Goal: Task Accomplishment & Management: Manage account settings

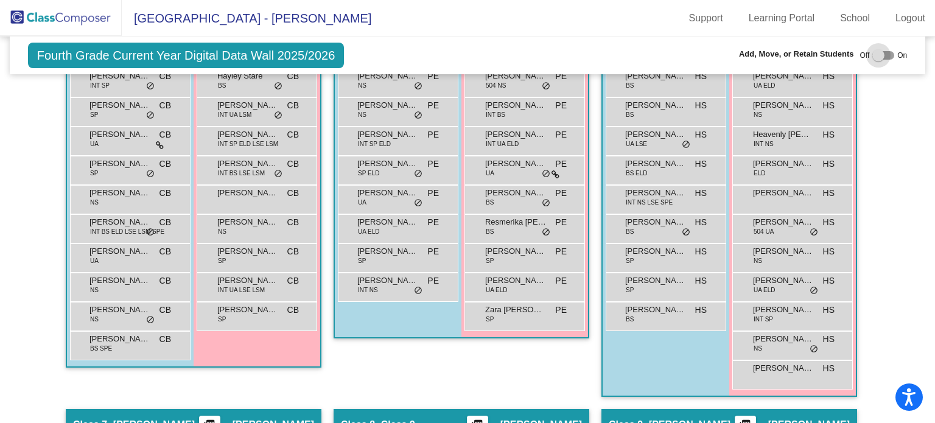
click at [875, 55] on div at bounding box center [879, 55] width 12 height 12
checkbox input "true"
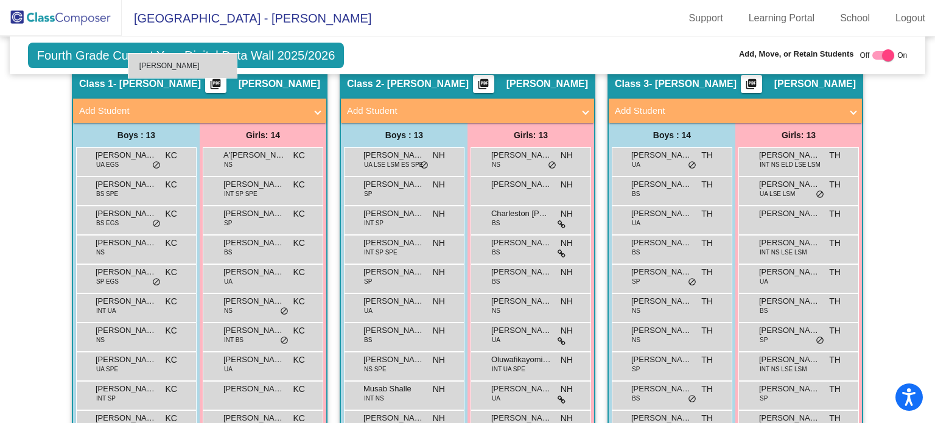
scroll to position [500, 0]
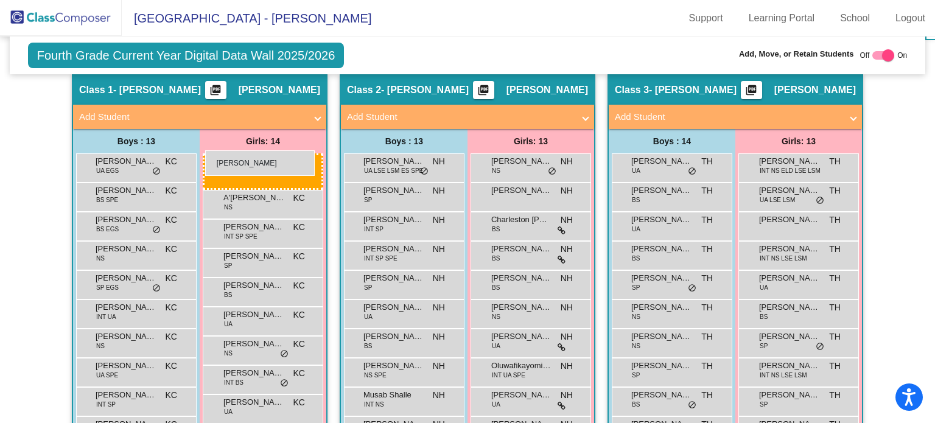
drag, startPoint x: 799, startPoint y: 354, endPoint x: 205, endPoint y: 150, distance: 627.6
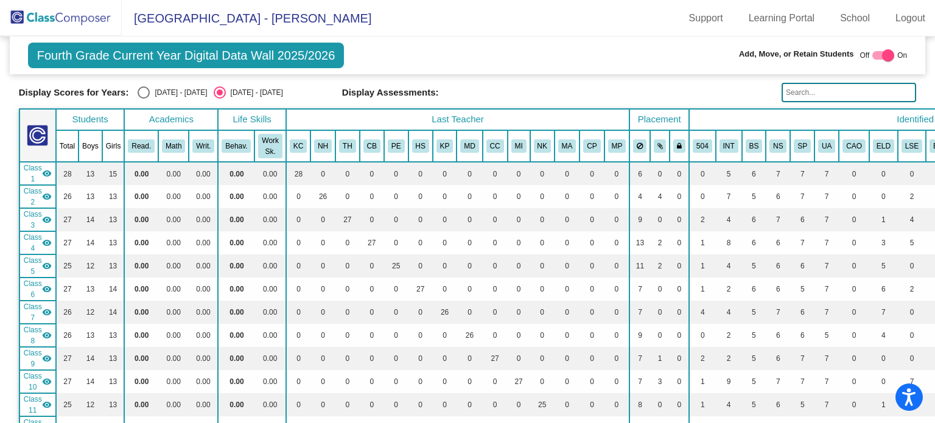
scroll to position [0, 0]
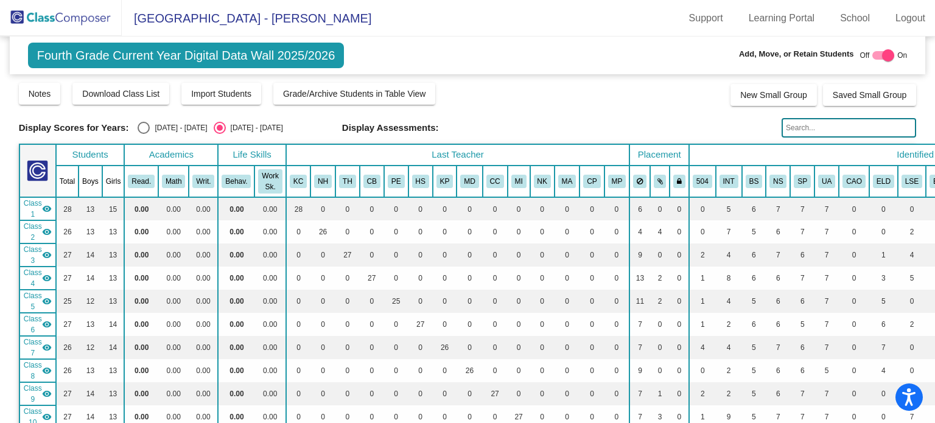
click at [32, 160] on img at bounding box center [37, 170] width 21 height 21
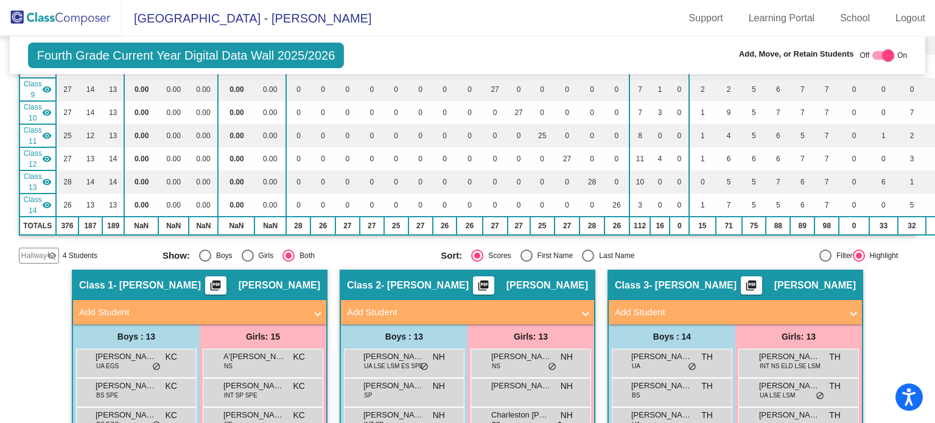
scroll to position [408, 0]
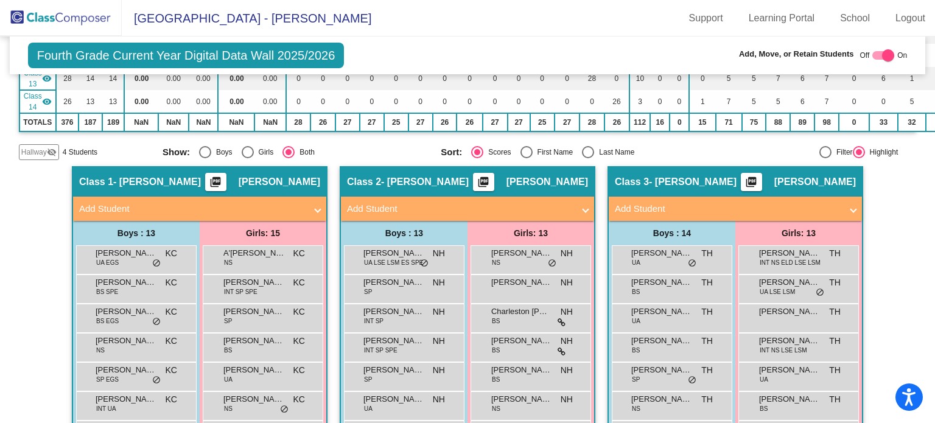
click at [32, 147] on span "Hallway" at bounding box center [34, 152] width 26 height 11
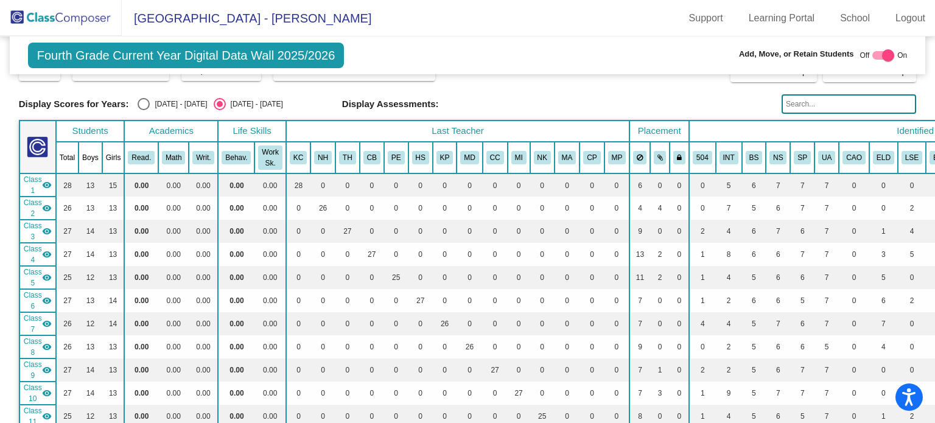
scroll to position [0, 0]
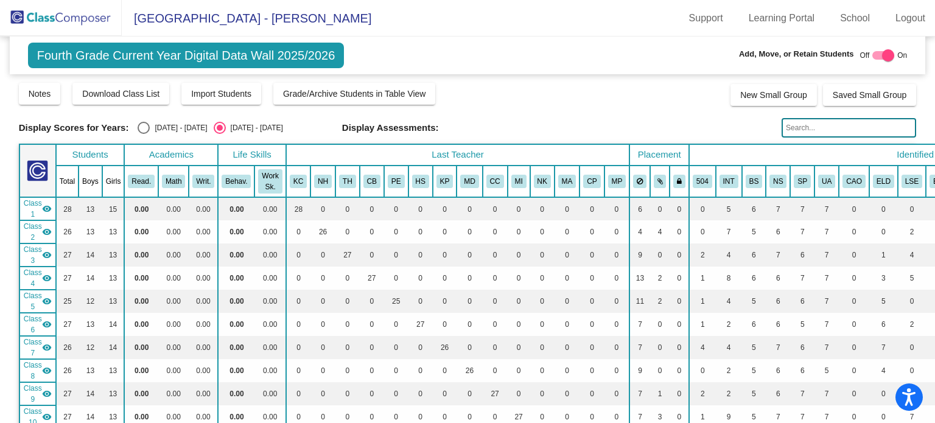
click at [27, 18] on img at bounding box center [61, 18] width 122 height 36
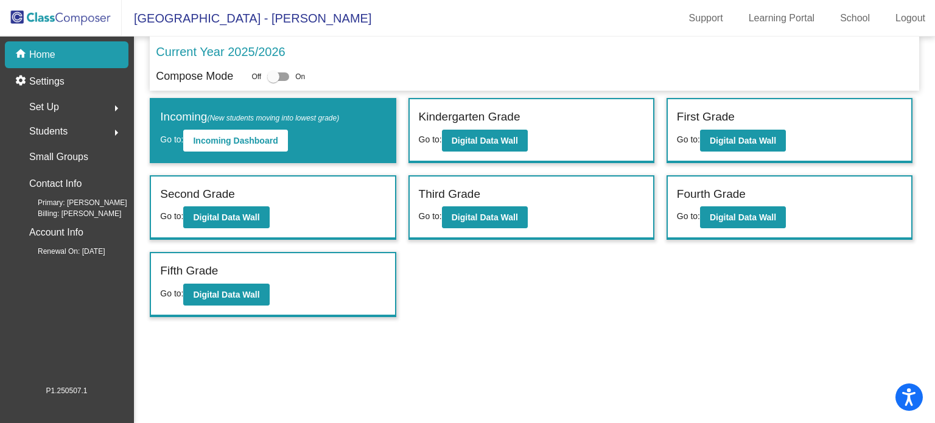
click at [44, 126] on span "Students" at bounding box center [48, 131] width 38 height 17
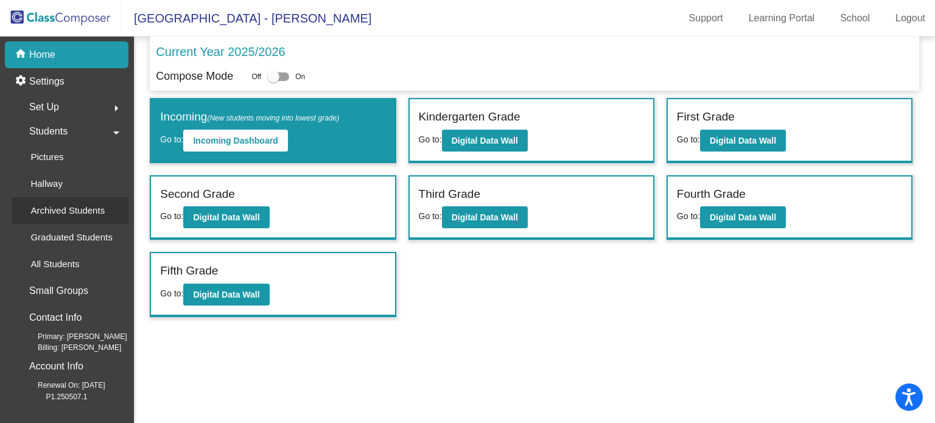
click at [55, 205] on p "Archived Students" at bounding box center [67, 210] width 74 height 15
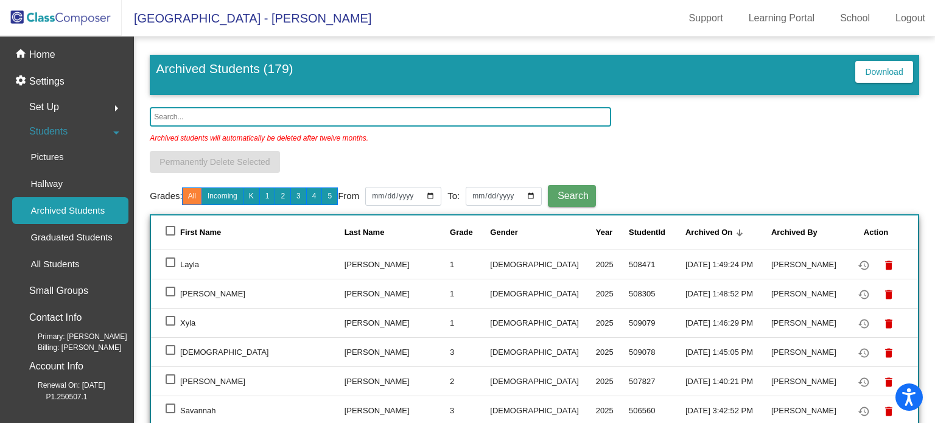
click at [174, 111] on input "text" at bounding box center [381, 116] width 462 height 19
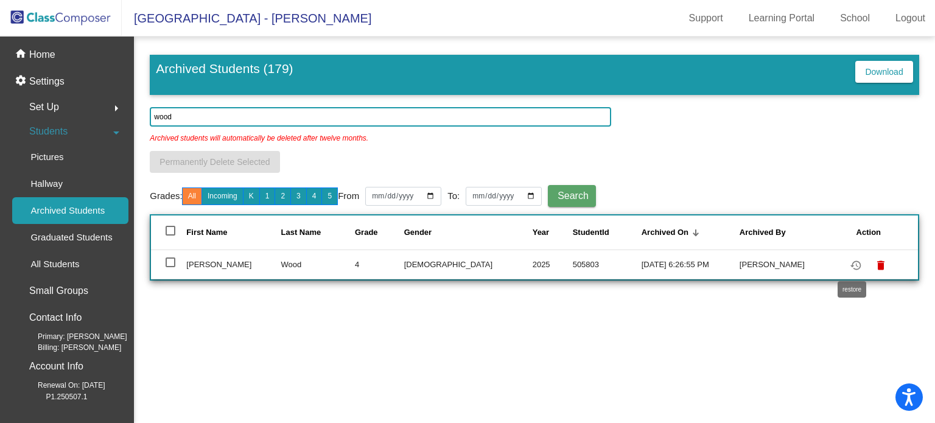
type input "wood"
click at [853, 264] on mat-icon "restore" at bounding box center [856, 265] width 15 height 15
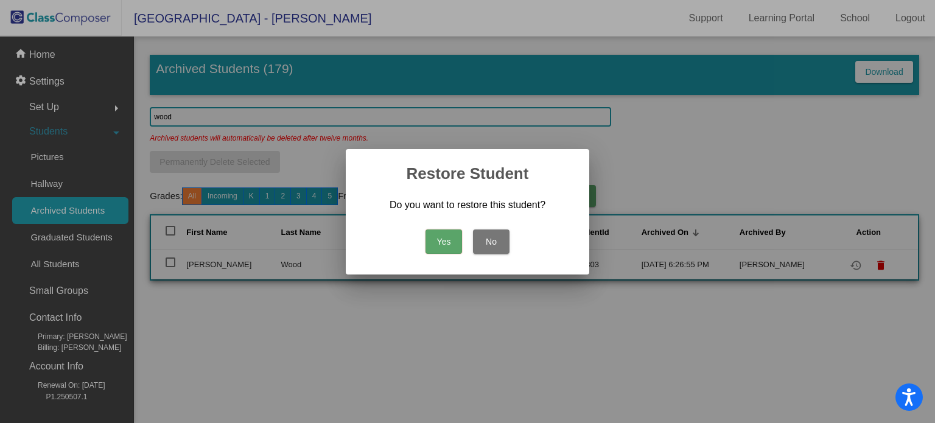
click at [451, 244] on button "Yes" at bounding box center [444, 242] width 37 height 24
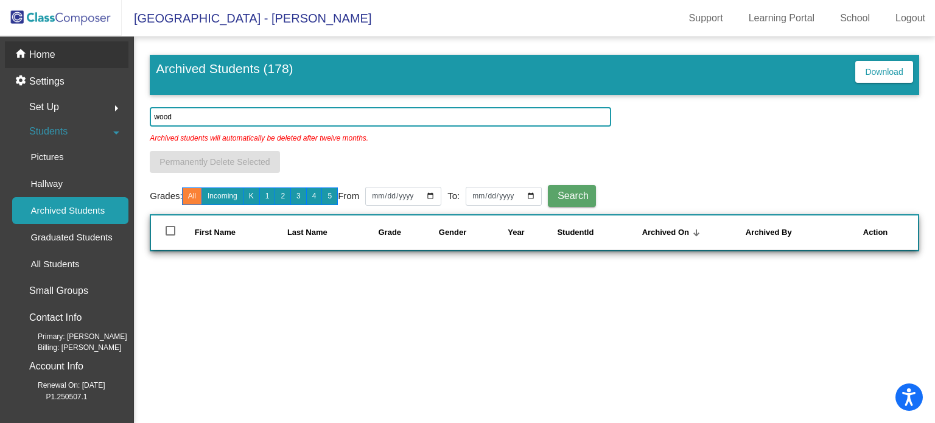
click at [52, 55] on p "Home" at bounding box center [42, 54] width 26 height 15
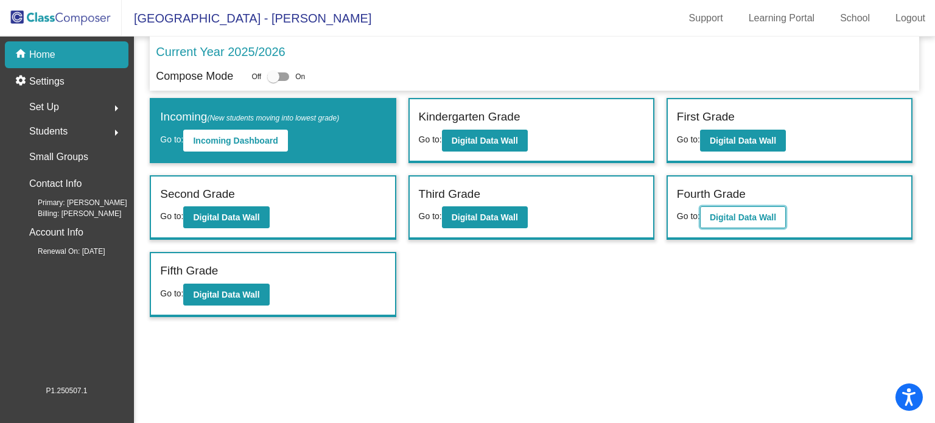
click at [726, 216] on b "Digital Data Wall" at bounding box center [743, 218] width 66 height 10
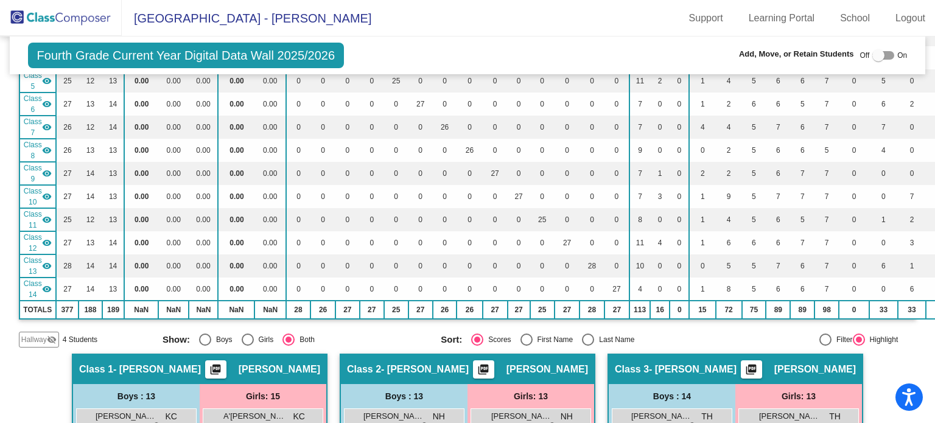
scroll to position [244, 0]
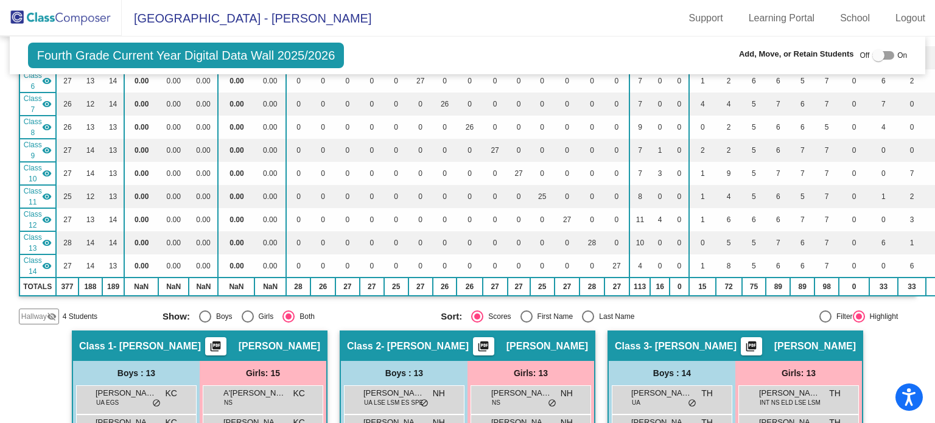
click at [36, 311] on span "Hallway" at bounding box center [34, 316] width 26 height 11
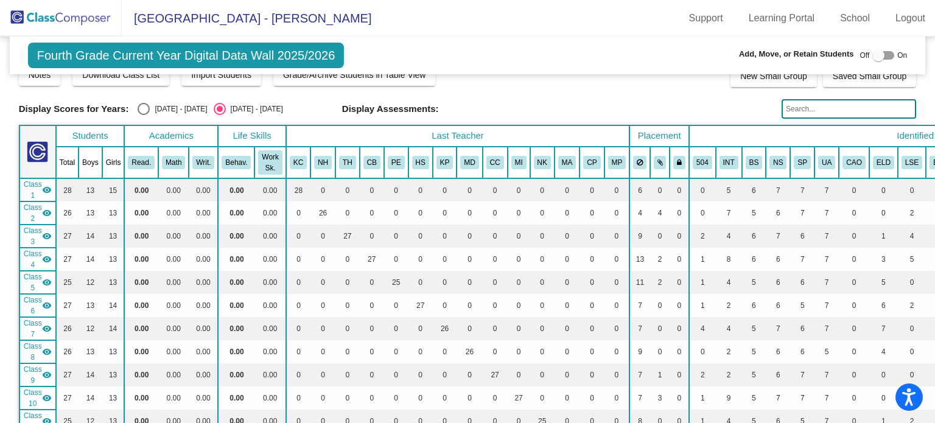
scroll to position [12, 0]
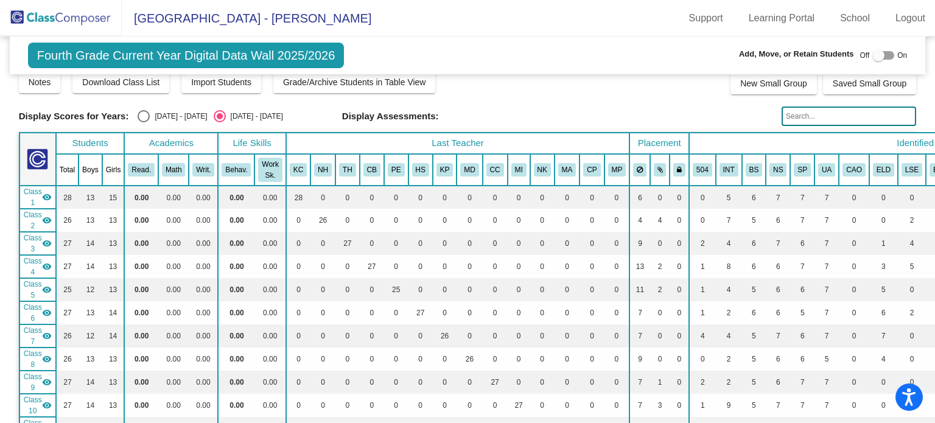
click at [817, 116] on input "text" at bounding box center [849, 116] width 135 height 19
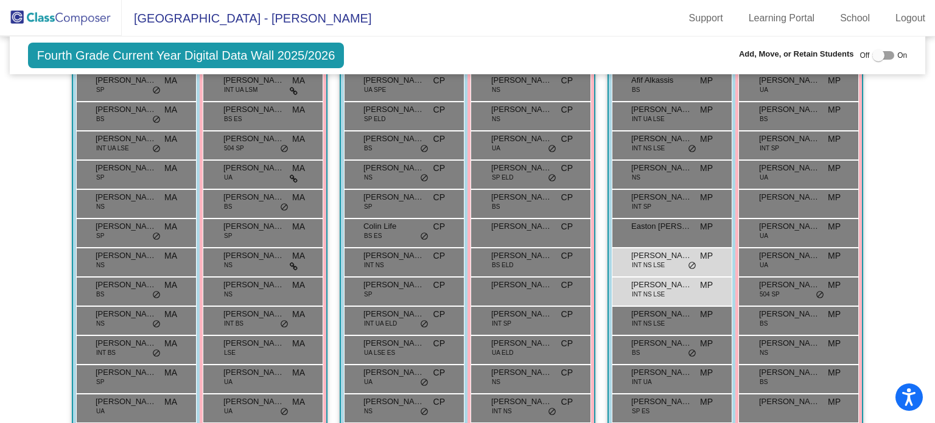
scroll to position [2596, 0]
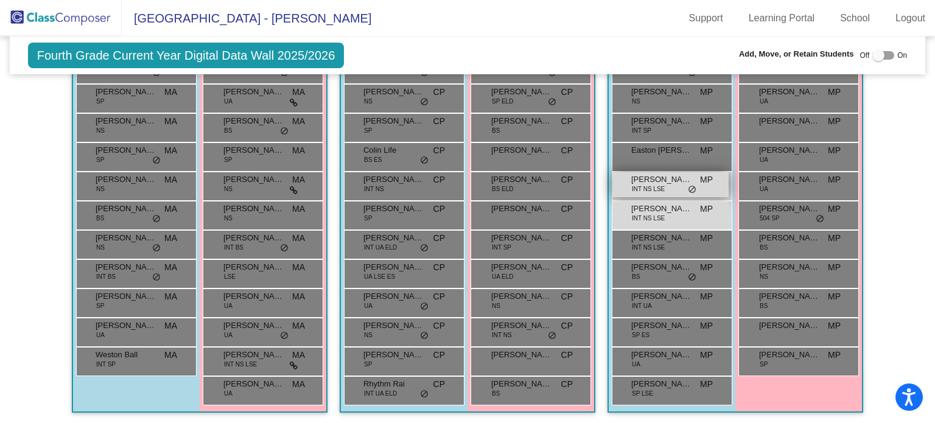
click at [672, 180] on div "[PERSON_NAME] INT NS LSE MP lock do_not_disturb_alt" at bounding box center [671, 184] width 116 height 25
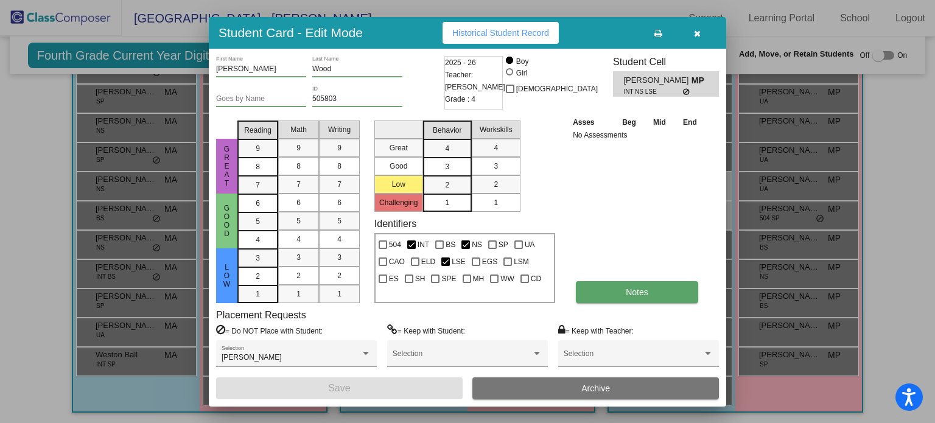
click at [586, 287] on button "Notes" at bounding box center [637, 292] width 122 height 22
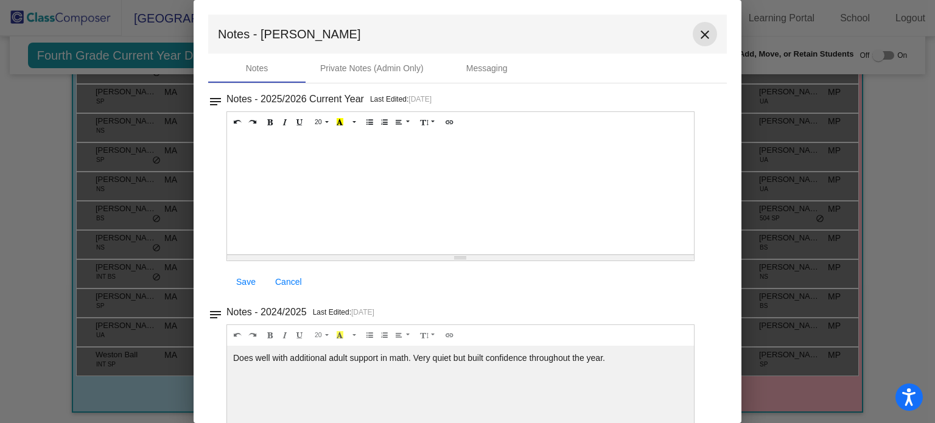
click at [702, 32] on mat-icon "close" at bounding box center [705, 34] width 15 height 15
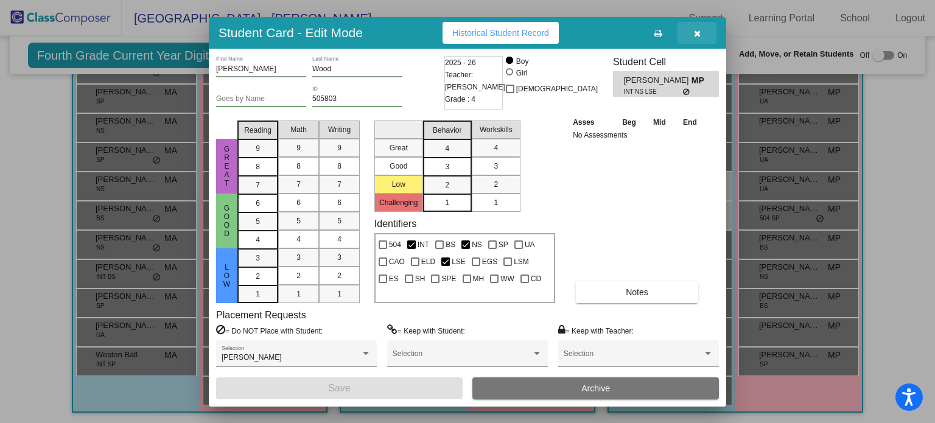
click at [697, 32] on icon "button" at bounding box center [697, 33] width 7 height 9
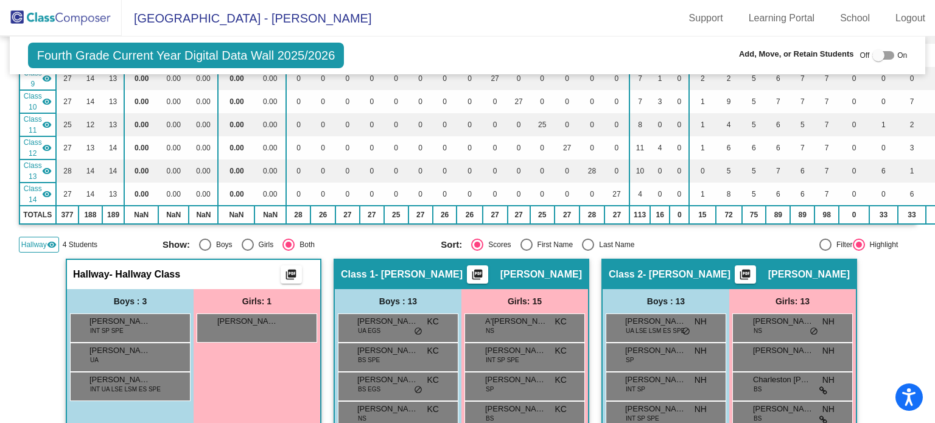
scroll to position [0, 0]
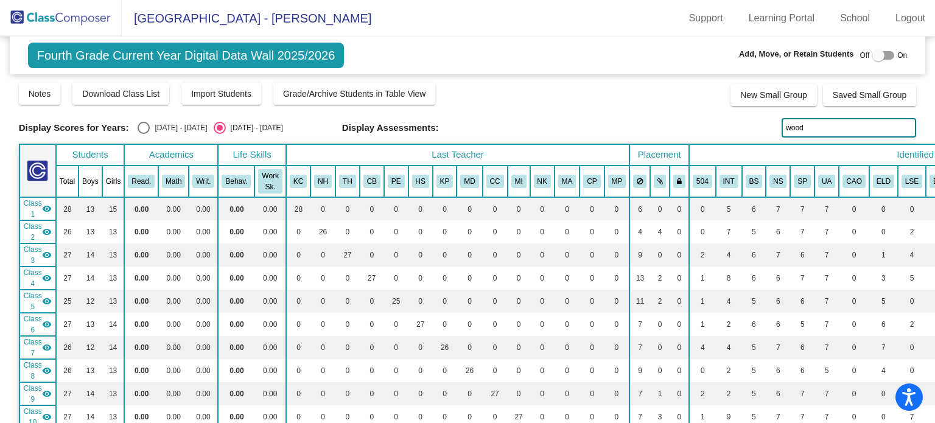
drag, startPoint x: 843, startPoint y: 132, endPoint x: 779, endPoint y: 125, distance: 64.3
click at [782, 125] on input "wood" at bounding box center [849, 127] width 135 height 19
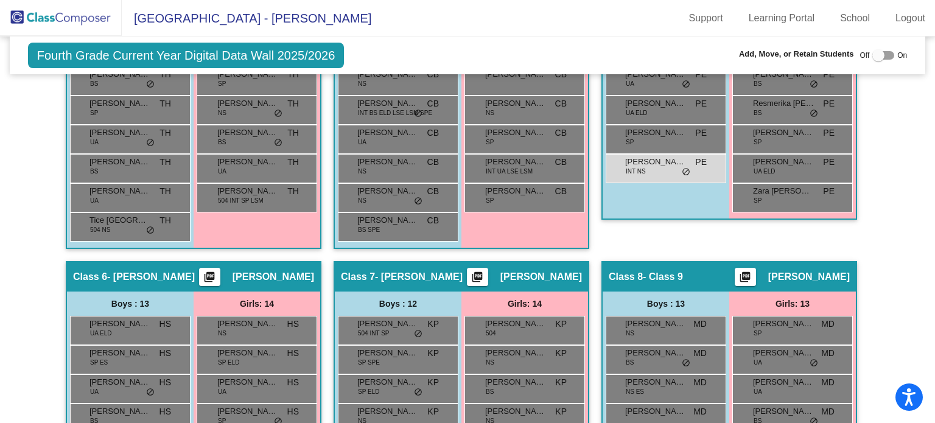
scroll to position [1306, 0]
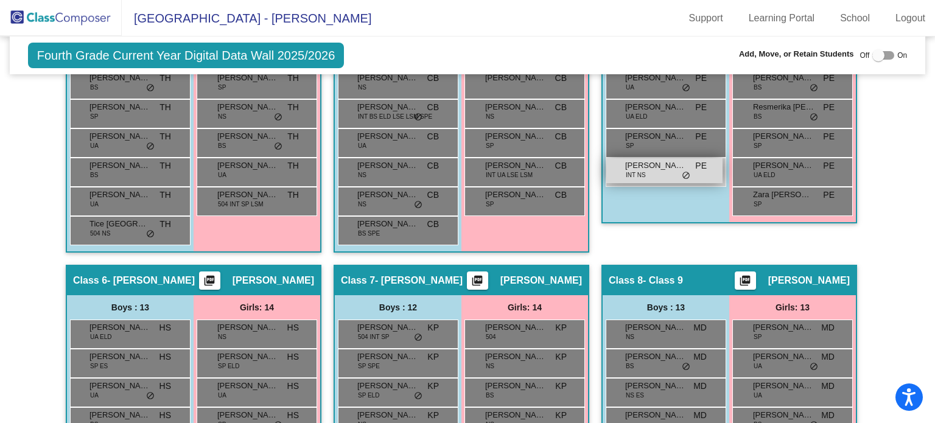
click at [641, 163] on span "[PERSON_NAME]" at bounding box center [655, 166] width 61 height 12
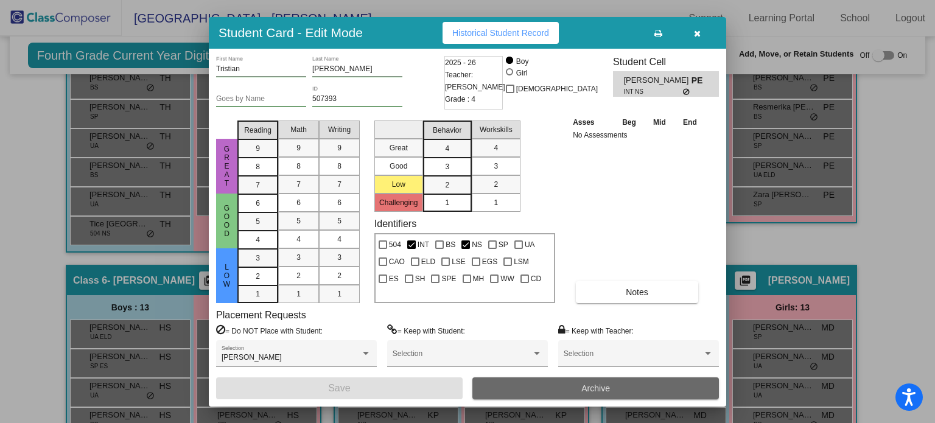
click at [535, 387] on button "Archive" at bounding box center [596, 389] width 247 height 22
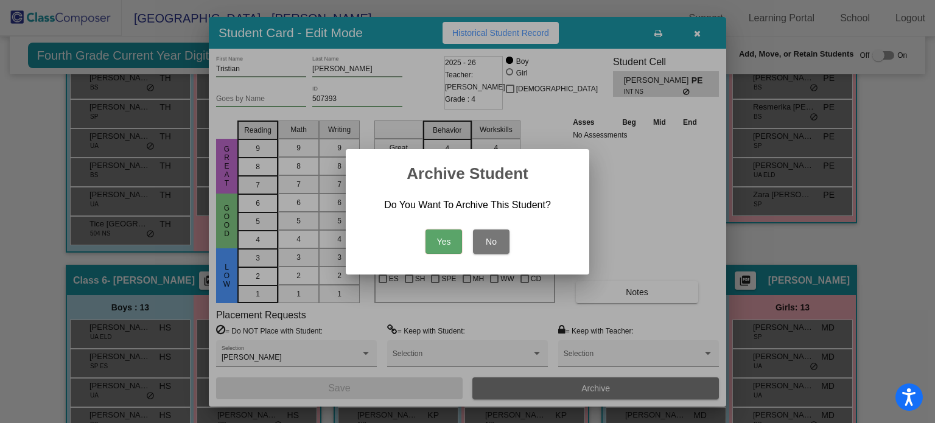
click at [449, 244] on button "Yes" at bounding box center [444, 242] width 37 height 24
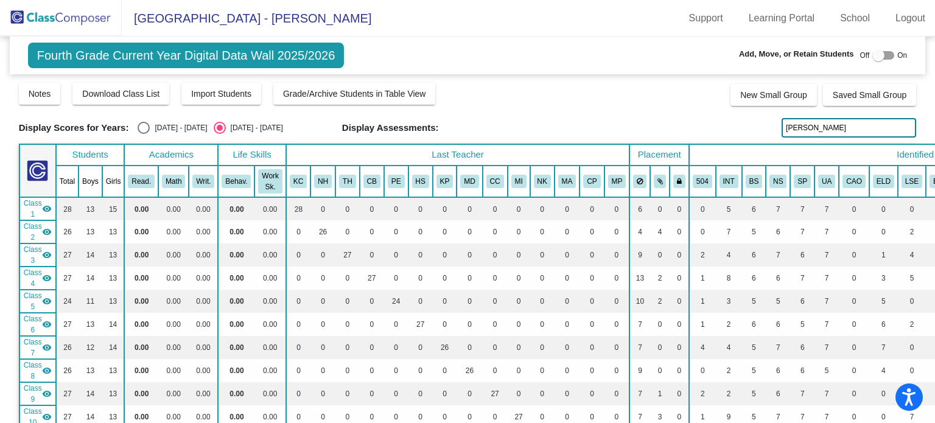
scroll to position [11, 0]
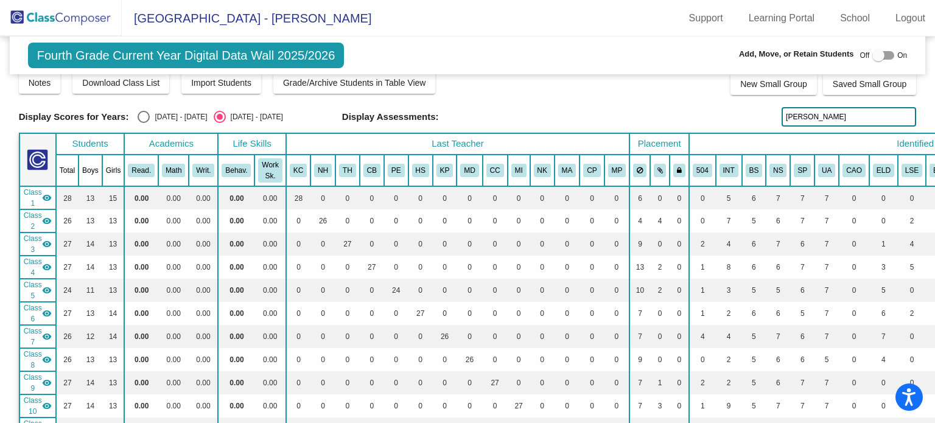
drag, startPoint x: 842, startPoint y: 120, endPoint x: 769, endPoint y: 127, distance: 73.4
click at [769, 127] on div "Display Scores for Years: [DATE] - [DATE] [DATE] - [DATE] Grade/Archive Student…" at bounding box center [468, 314] width 898 height 487
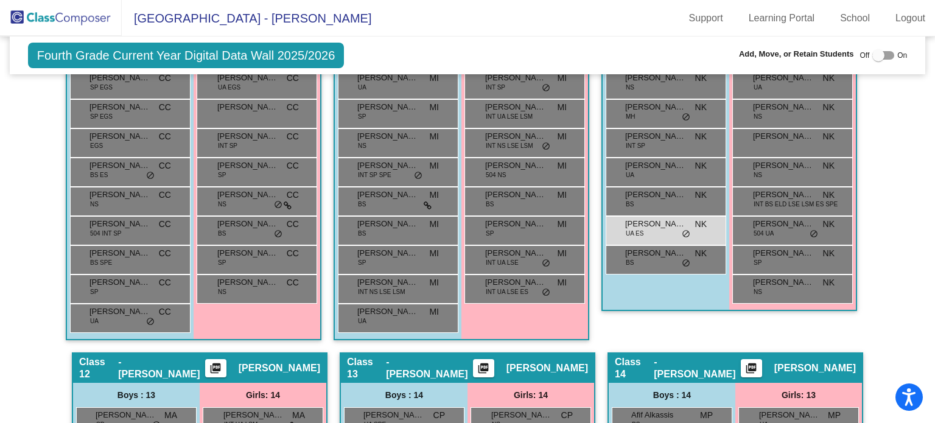
scroll to position [2189, 0]
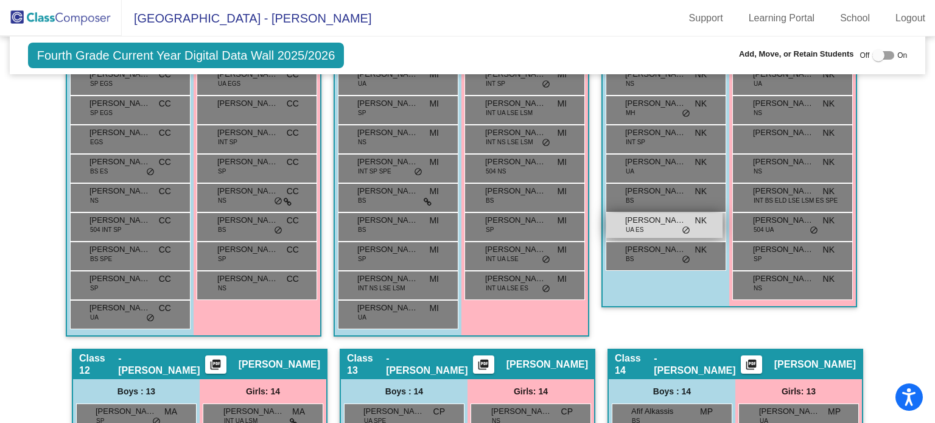
type input "dev"
click at [663, 224] on div "Shaurya Dev UA ES NK lock do_not_disturb_alt" at bounding box center [665, 225] width 116 height 25
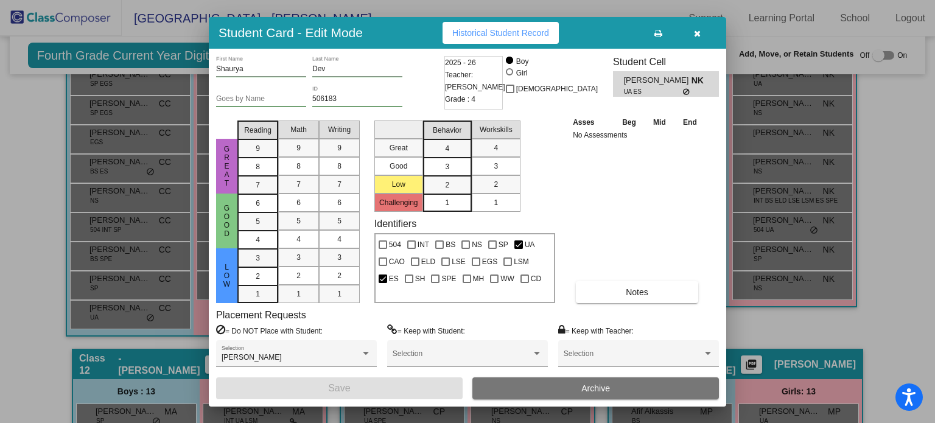
click at [695, 29] on icon "button" at bounding box center [697, 33] width 7 height 9
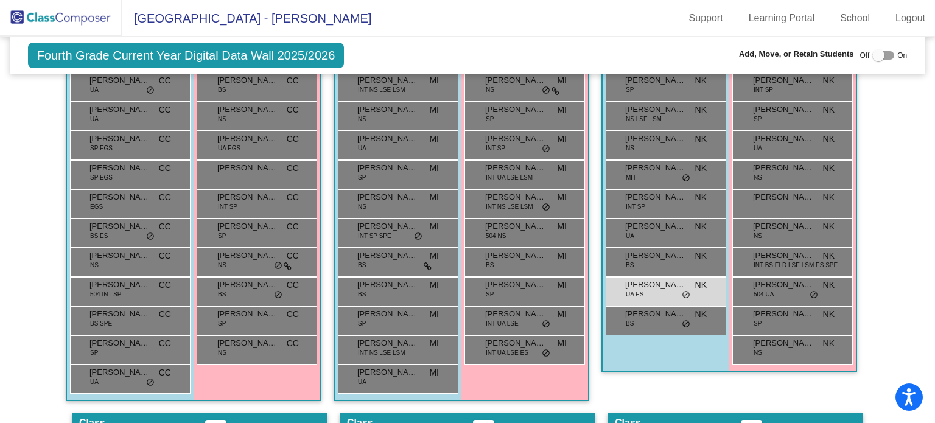
scroll to position [2116, 0]
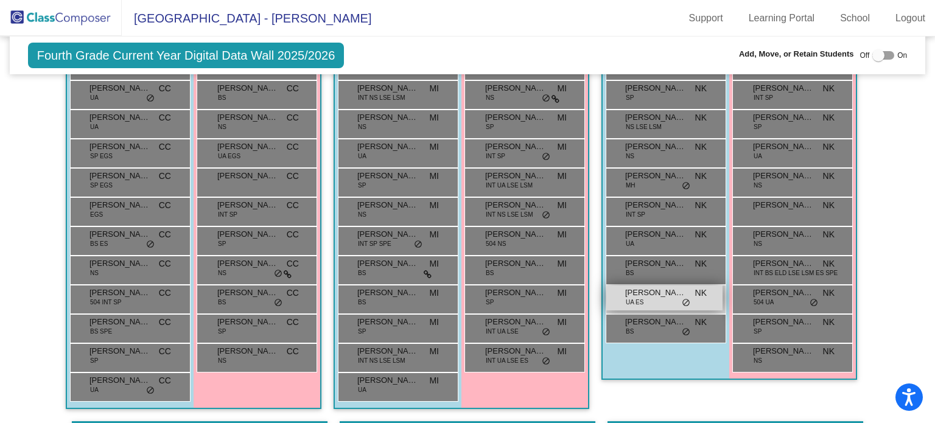
click at [655, 295] on div "Shaurya Dev UA ES NK lock do_not_disturb_alt" at bounding box center [665, 298] width 116 height 25
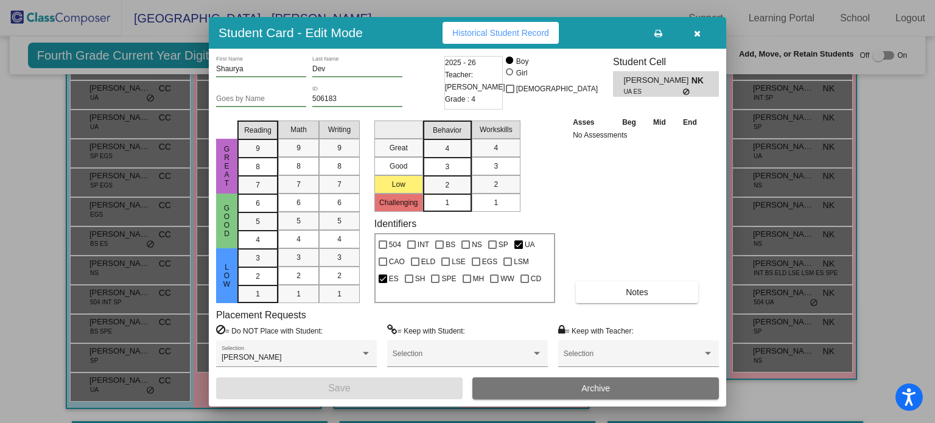
click at [626, 385] on button "Archive" at bounding box center [596, 389] width 247 height 22
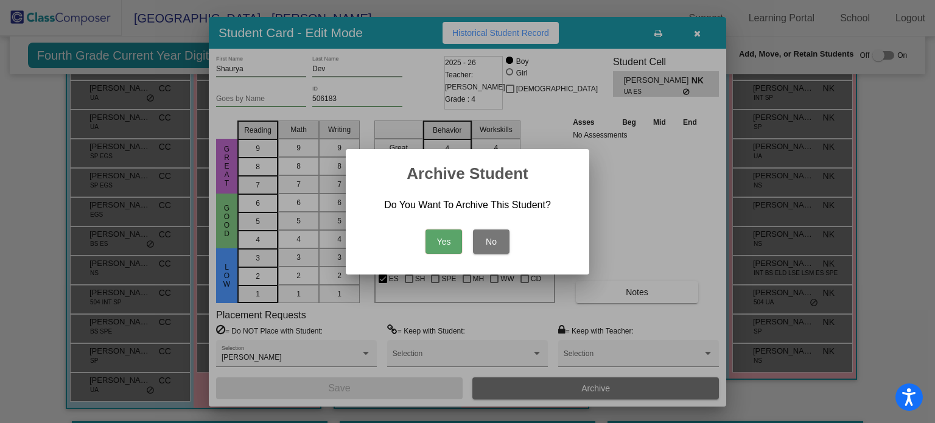
click at [450, 241] on button "Yes" at bounding box center [444, 242] width 37 height 24
